Goal: Information Seeking & Learning: Learn about a topic

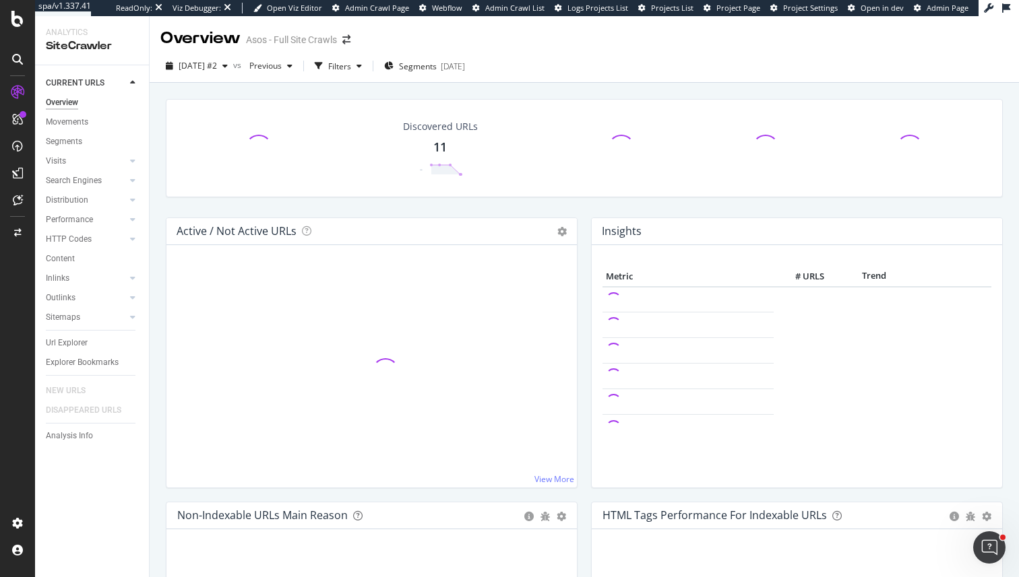
click at [67, 333] on div "Overview Movements Segments Visits Analysis Orphan URLs Search Engines Top Char…" at bounding box center [97, 237] width 103 height 288
click at [67, 333] on div "Url Explorer" at bounding box center [97, 343] width 103 height 20
click at [67, 340] on div "Url Explorer" at bounding box center [67, 343] width 42 height 14
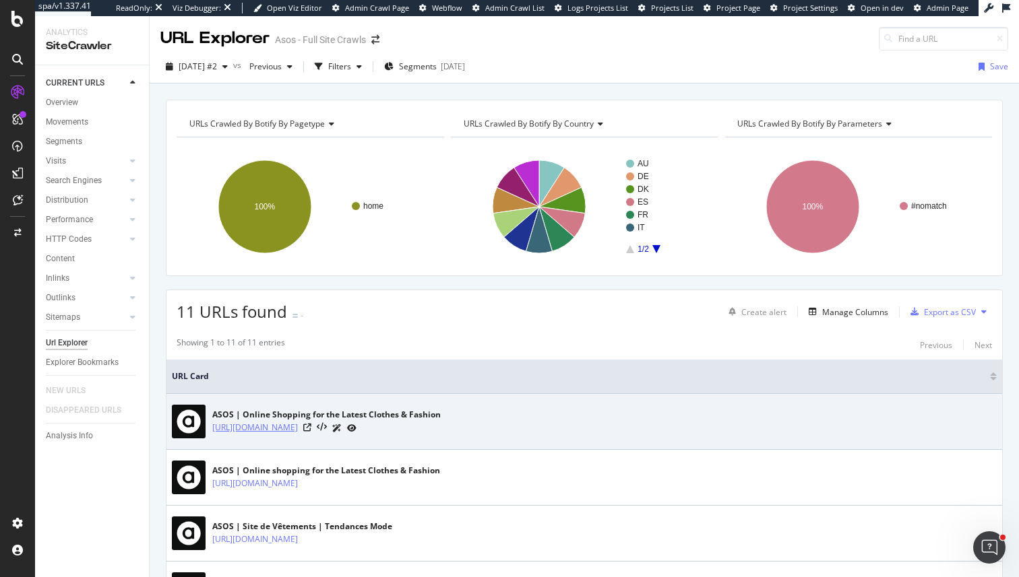
click at [234, 431] on link "https://www.asos.com/" at bounding box center [255, 427] width 86 height 13
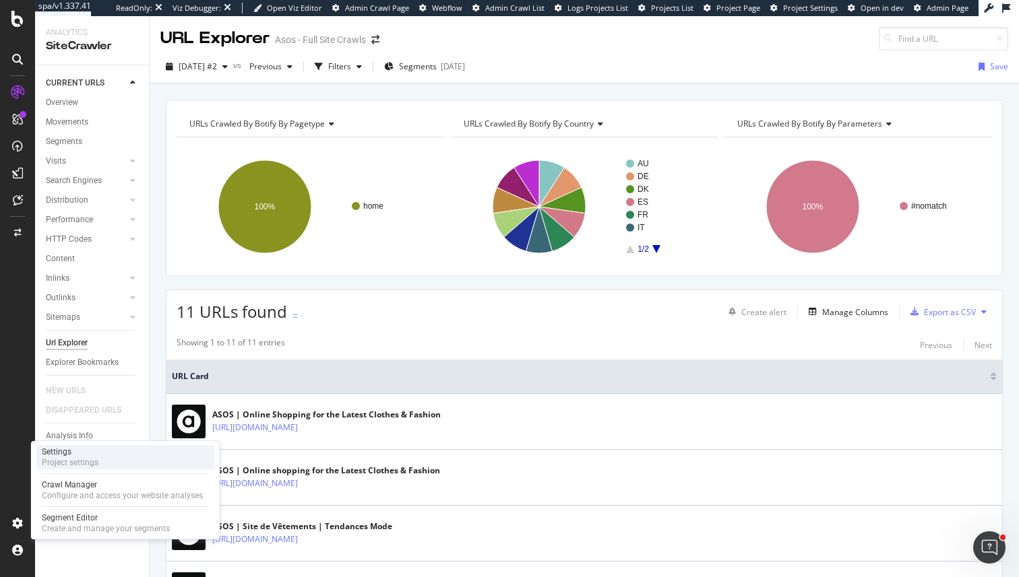
click at [84, 459] on div "Project settings" at bounding box center [70, 462] width 57 height 11
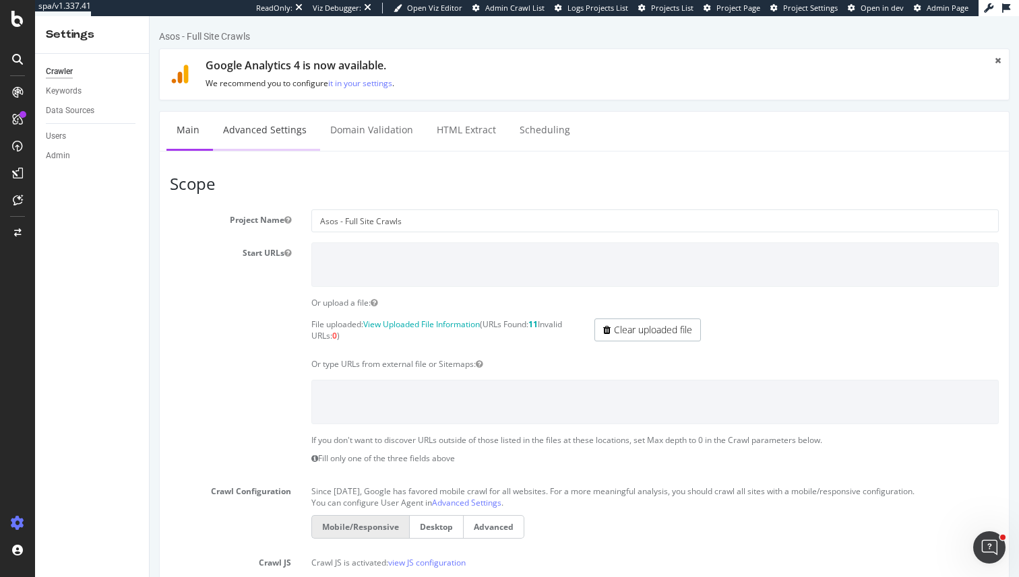
click at [243, 137] on link "Advanced Settings" at bounding box center [265, 130] width 104 height 37
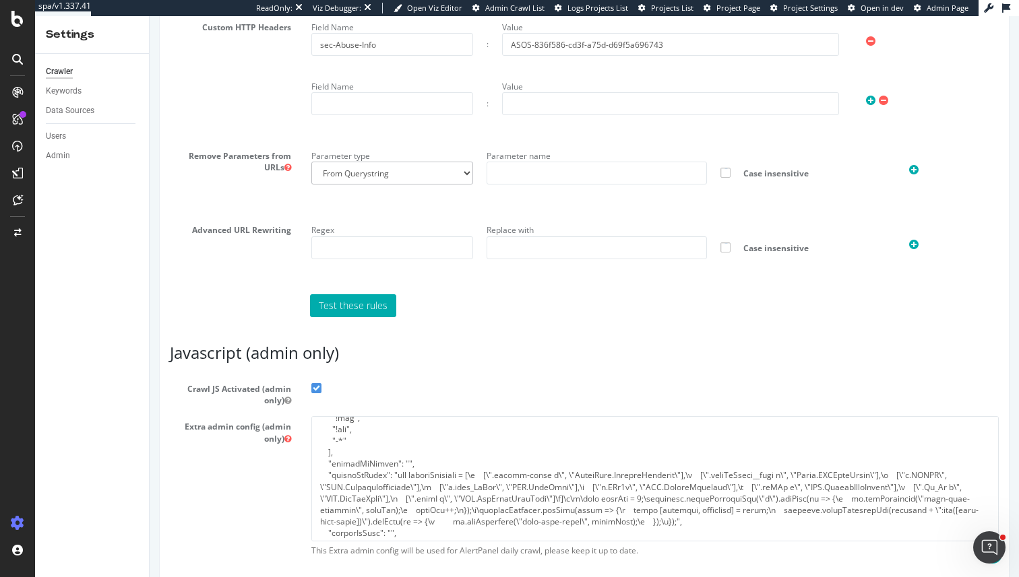
scroll to position [196, 0]
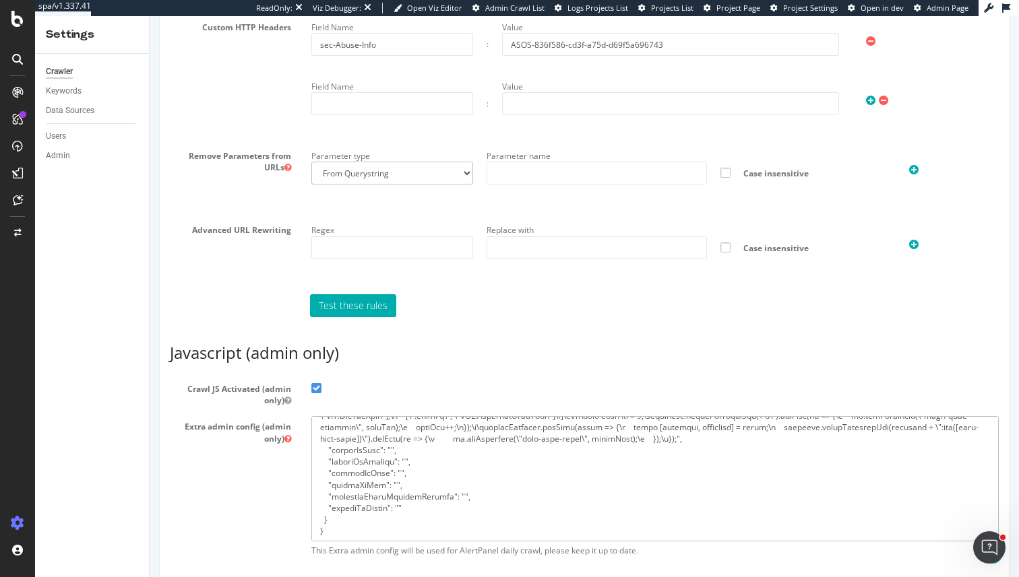
click at [418, 470] on textarea at bounding box center [654, 478] width 687 height 125
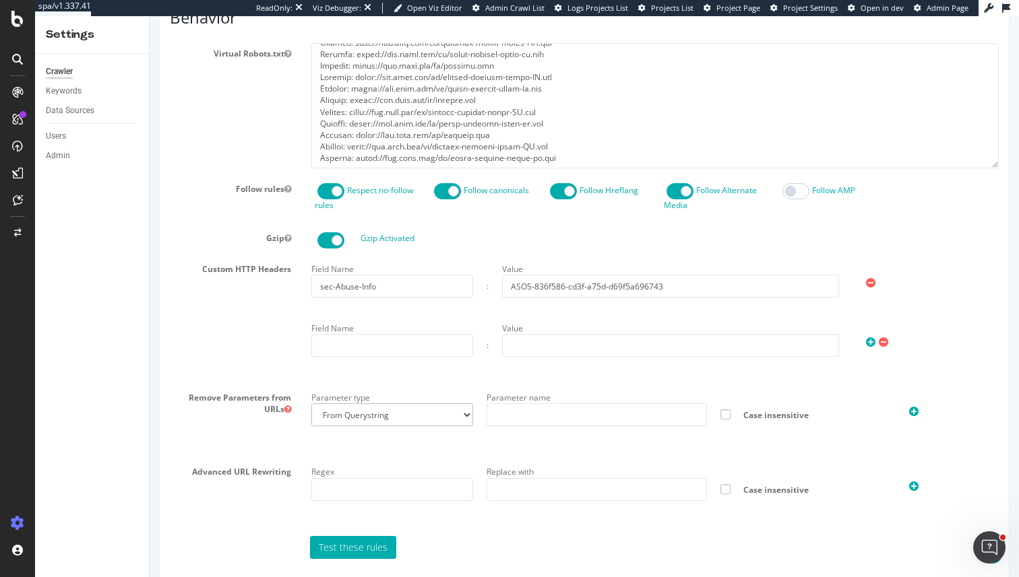
scroll to position [698, 0]
click at [438, 290] on input "sec-Abuse-Info" at bounding box center [392, 287] width 162 height 23
click at [612, 282] on input "ASOS-836f586-cd3f-a75d-d69f5a696743" at bounding box center [670, 287] width 337 height 23
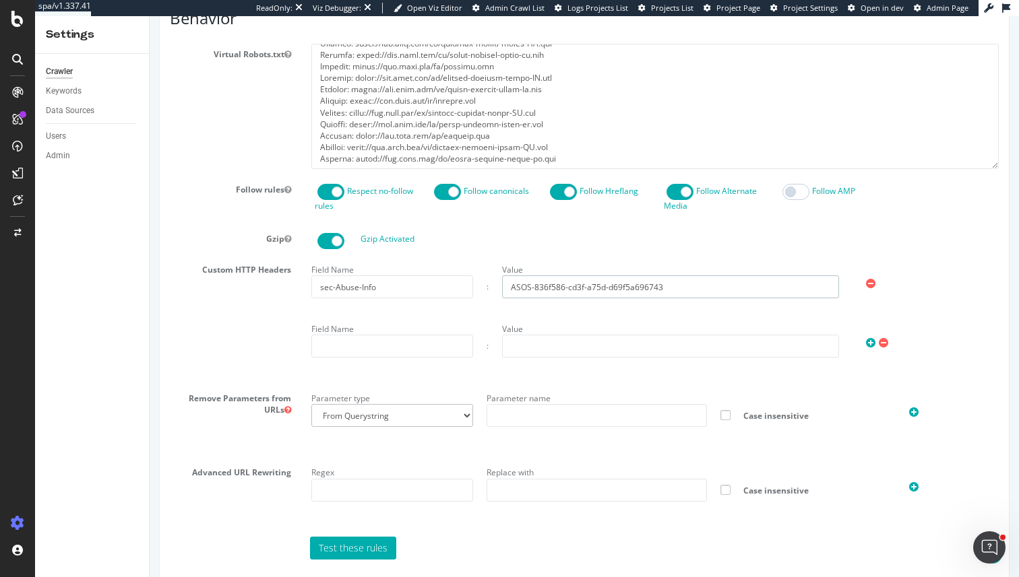
click at [612, 282] on input "ASOS-836f586-cd3f-a75d-d69f5a696743" at bounding box center [670, 287] width 337 height 23
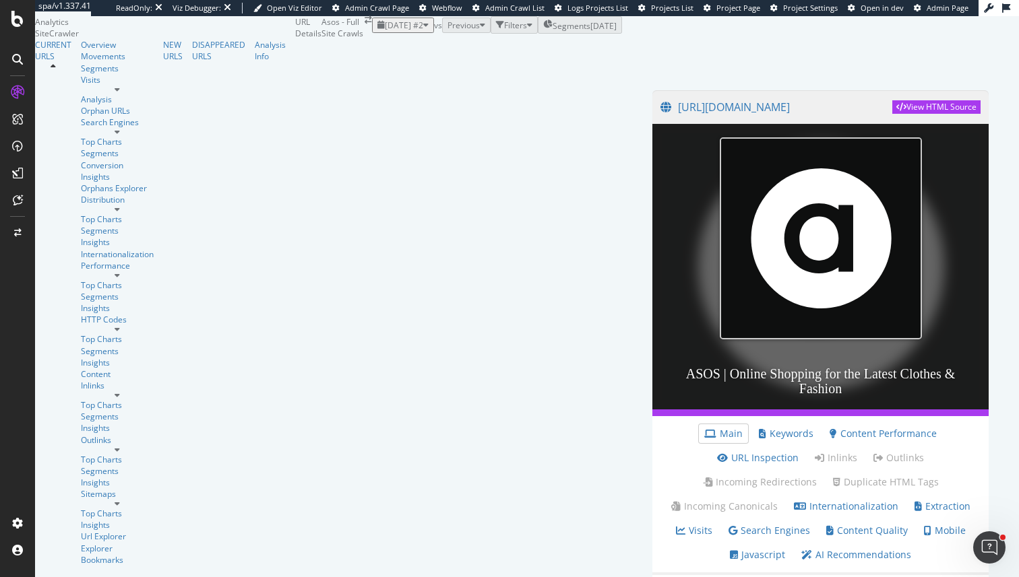
scroll to position [75, 0]
click at [785, 548] on link "Javascript" at bounding box center [757, 554] width 55 height 13
